Goal: Find specific page/section: Find specific page/section

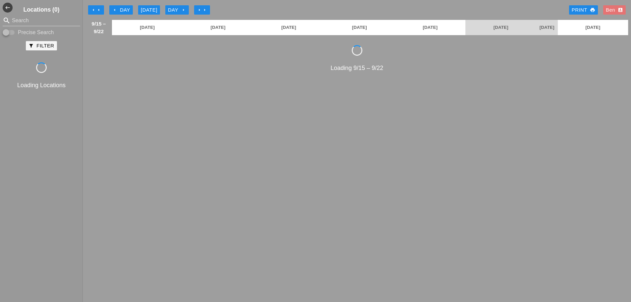
click at [40, 27] on div "search Search Precise Search" at bounding box center [41, 25] width 83 height 21
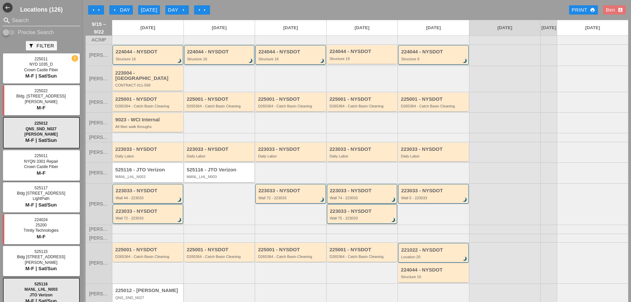
click at [39, 22] on input "Search" at bounding box center [41, 20] width 59 height 11
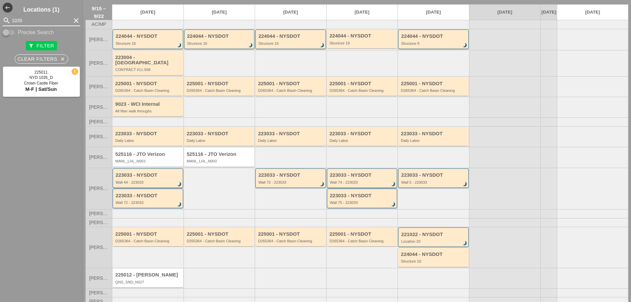
scroll to position [24, 0]
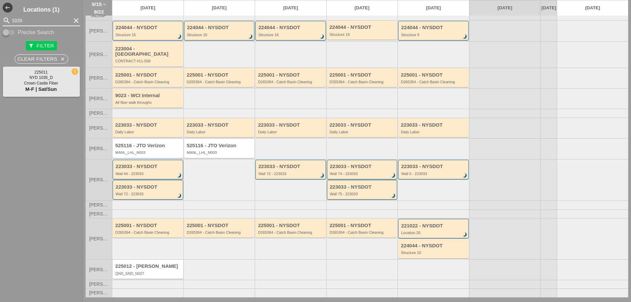
type input "1035"
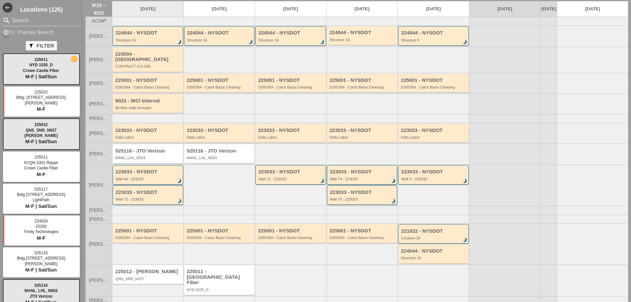
scroll to position [29, 0]
